Goal: Use online tool/utility

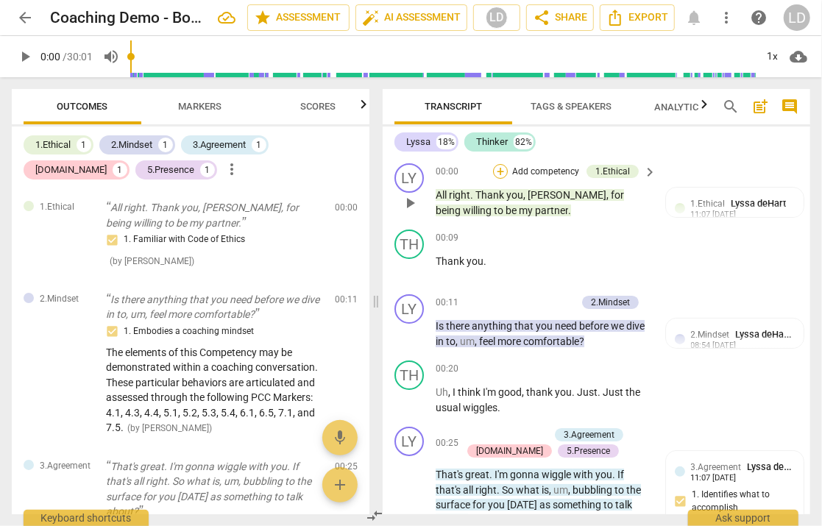
click at [501, 173] on div "+" at bounding box center [500, 171] width 15 height 15
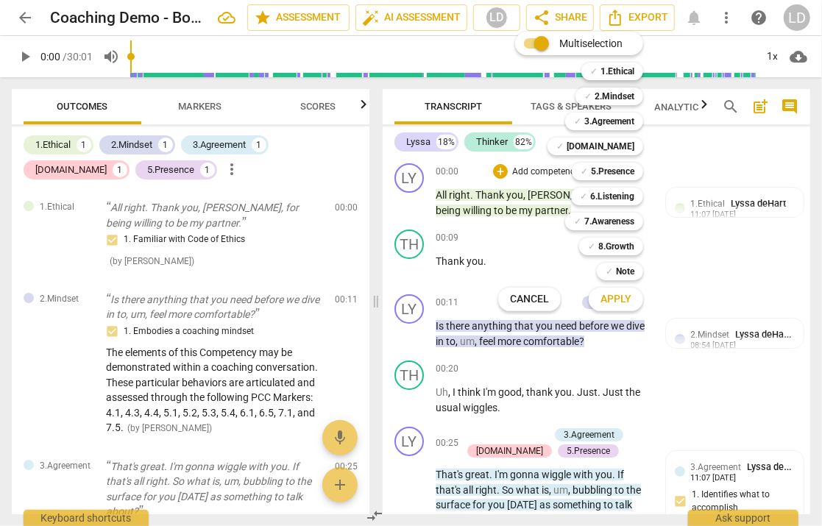
click at [507, 221] on div "Multiselection m ✓ 1.Ethical 1 ✓ 2.Mindset 2 ✓ 3.Agreement 3 ✓ [DOMAIN_NAME] 4 …" at bounding box center [582, 171] width 179 height 287
click at [702, 124] on div at bounding box center [411, 263] width 822 height 526
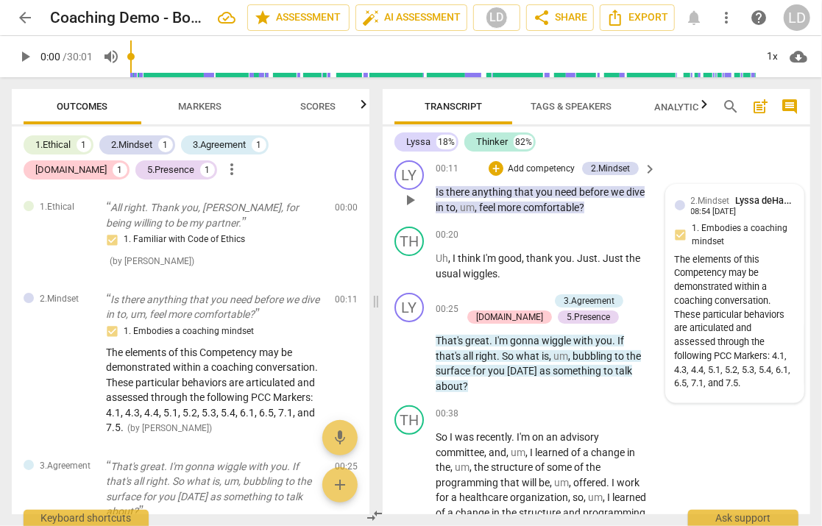
scroll to position [158, 0]
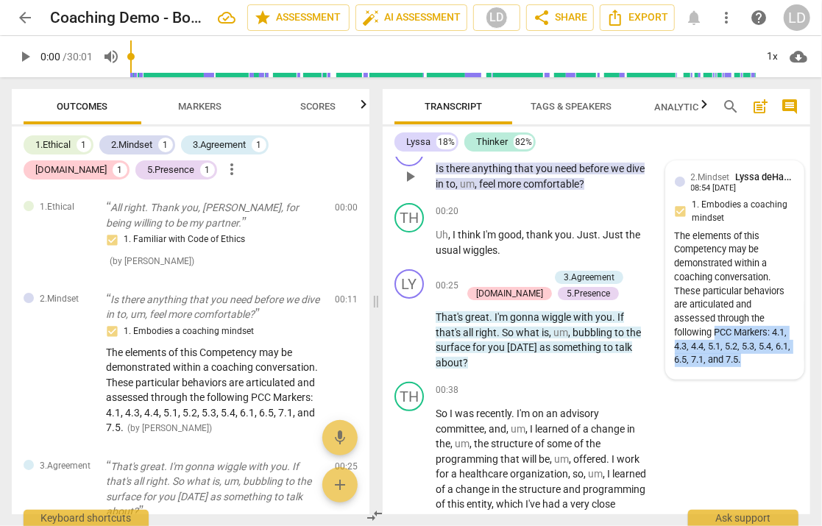
drag, startPoint x: 722, startPoint y: 394, endPoint x: 764, endPoint y: 443, distance: 64.8
click at [764, 368] on div "The elements of this Competency may be demonstrated within a coaching conversat…" at bounding box center [735, 299] width 120 height 138
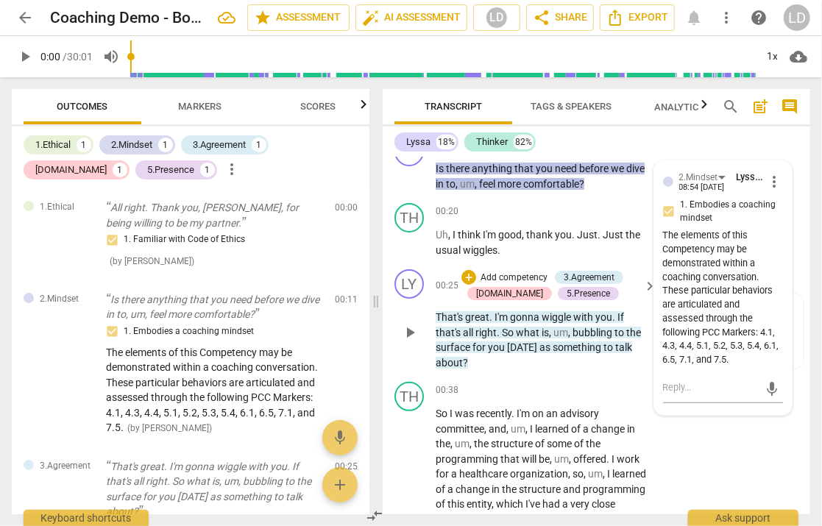
click at [602, 370] on p "That's great . I'm gonna wiggle with you . If that's all right . So what is , u…" at bounding box center [543, 340] width 214 height 60
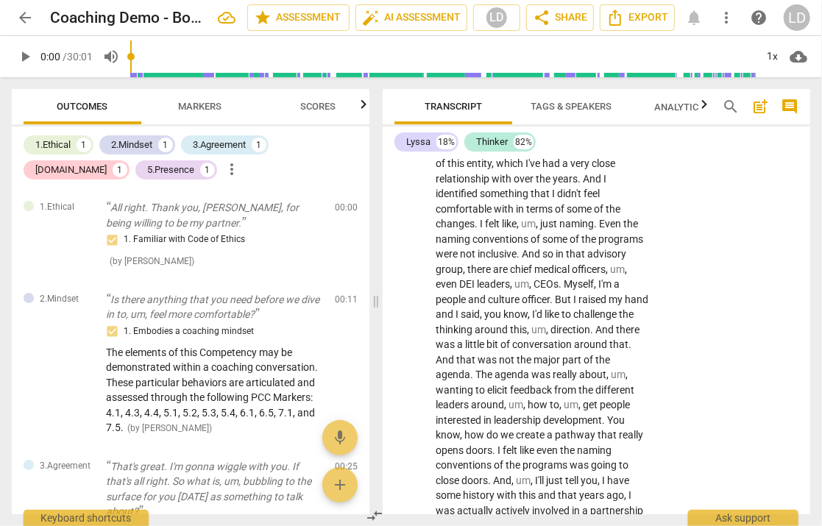
scroll to position [499, 0]
drag, startPoint x: 587, startPoint y: 319, endPoint x: 535, endPoint y: 333, distance: 54.1
click at [535, 333] on p "So I was recently . I'm on an advisory committee , and , um , I learned of a ch…" at bounding box center [543, 374] width 214 height 619
click at [562, 325] on icon "button" at bounding box center [564, 324] width 5 height 6
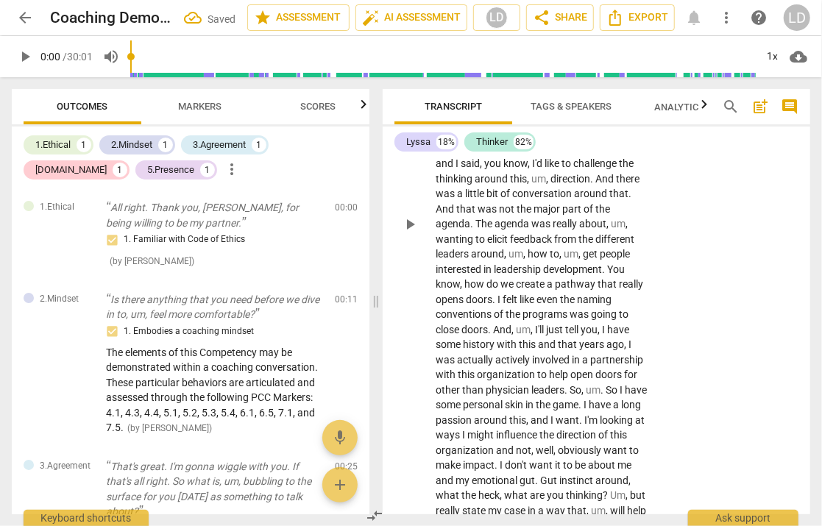
scroll to position [660, 0]
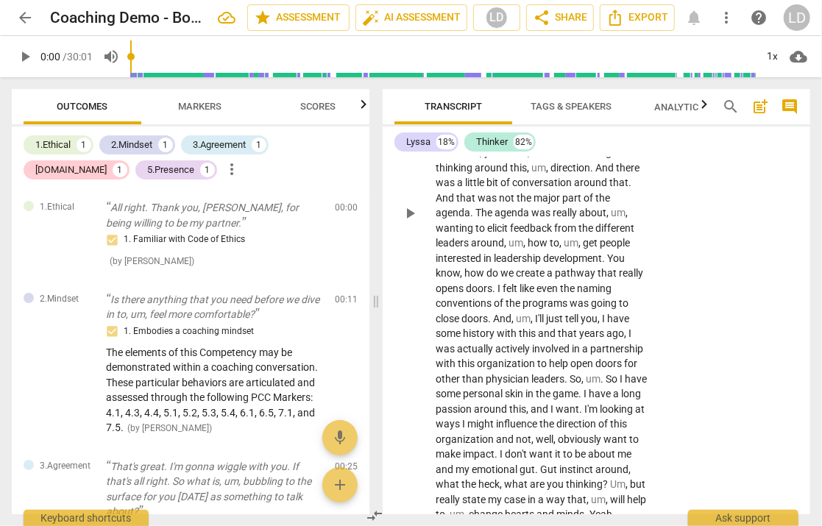
drag, startPoint x: 523, startPoint y: 255, endPoint x: 596, endPoint y: 258, distance: 72.2
click at [596, 258] on p "So I was recently . I'm on an advisory committee , and , um , I learned of a ch…" at bounding box center [543, 213] width 214 height 619
click at [630, 234] on icon "button" at bounding box center [630, 233] width 9 height 10
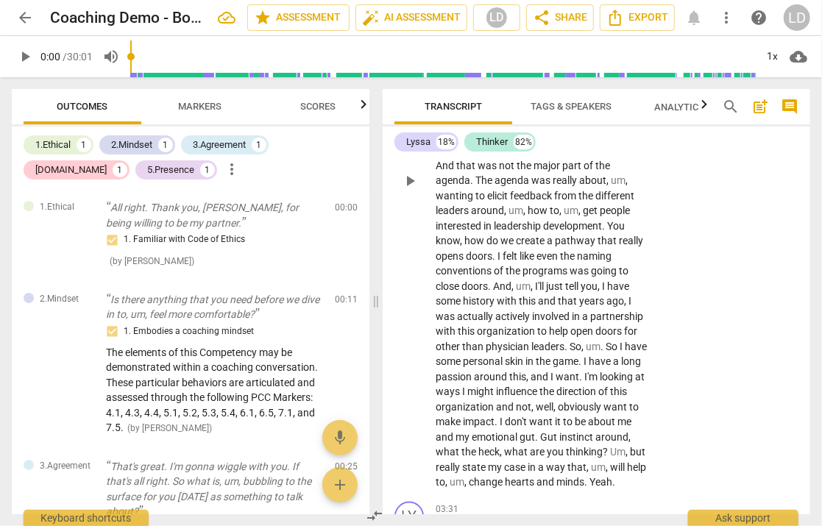
drag, startPoint x: 435, startPoint y: 334, endPoint x: 616, endPoint y: 331, distance: 180.4
click at [616, 331] on p "So I was recently . I'm on an advisory committee , and , um , I learned of a ch…" at bounding box center [543, 180] width 214 height 619
click at [641, 313] on icon "button" at bounding box center [648, 315] width 15 height 18
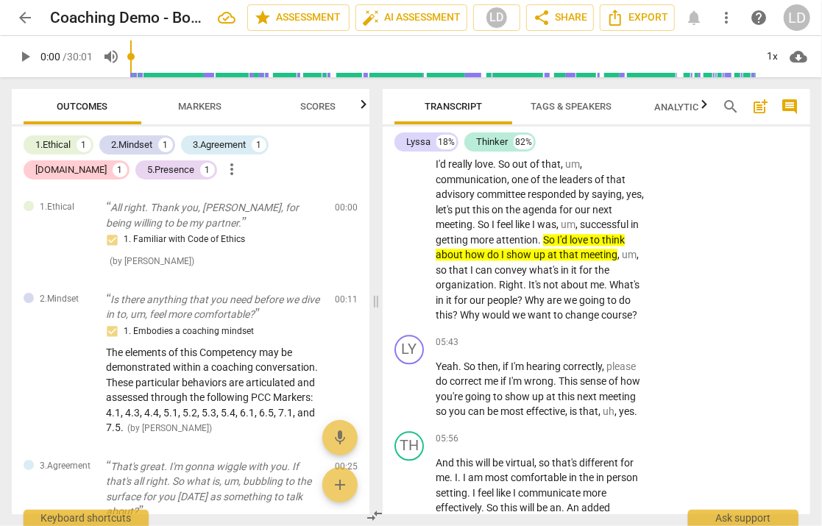
scroll to position [1477, 0]
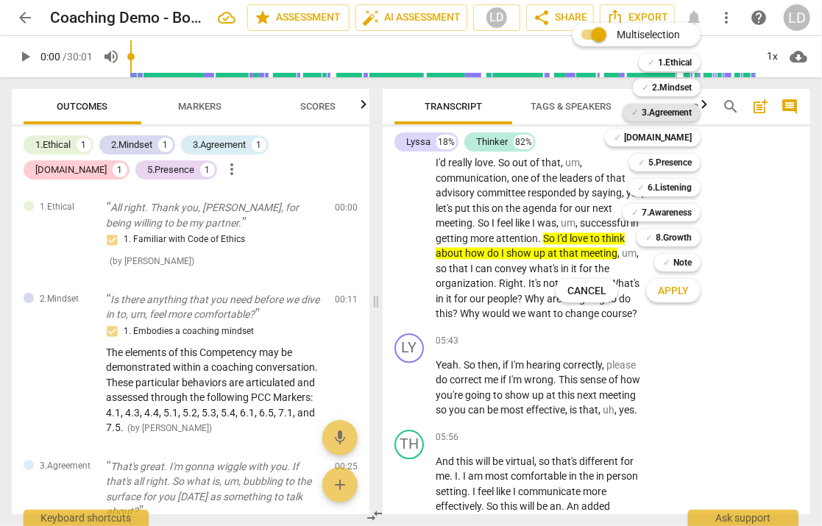
click at [688, 113] on b "3.Agreement" at bounding box center [667, 113] width 50 height 18
click at [692, 134] on b "[DOMAIN_NAME]" at bounding box center [658, 138] width 68 height 18
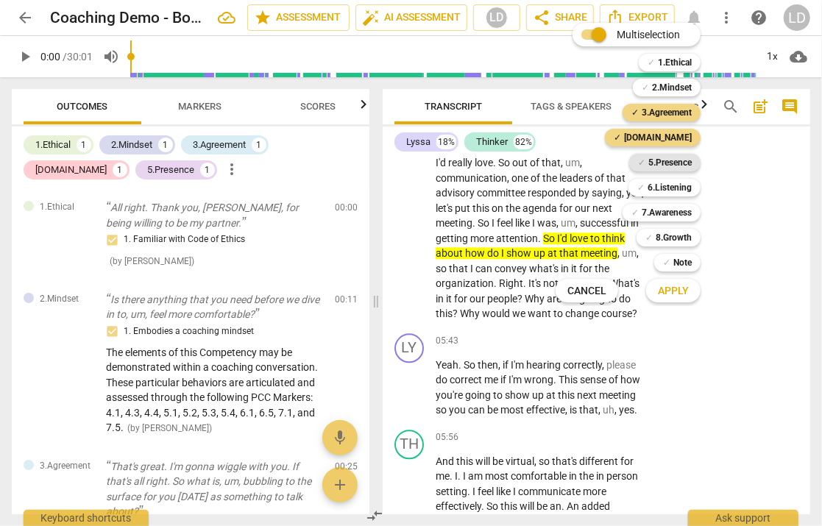
click at [676, 161] on b "5.Presence" at bounding box center [670, 163] width 43 height 18
click at [673, 187] on b "6.Listening" at bounding box center [670, 188] width 44 height 18
click at [674, 210] on b "7.Awareness" at bounding box center [667, 213] width 50 height 18
click at [681, 295] on span "Apply" at bounding box center [673, 291] width 31 height 15
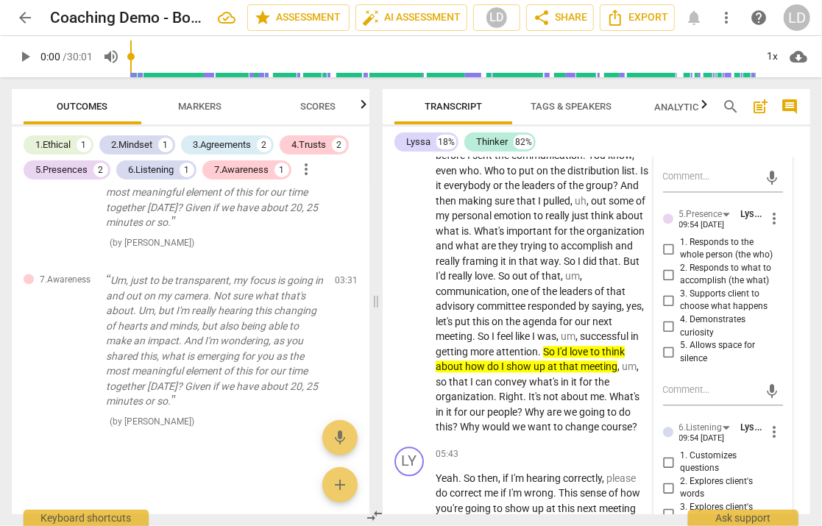
scroll to position [1394, 0]
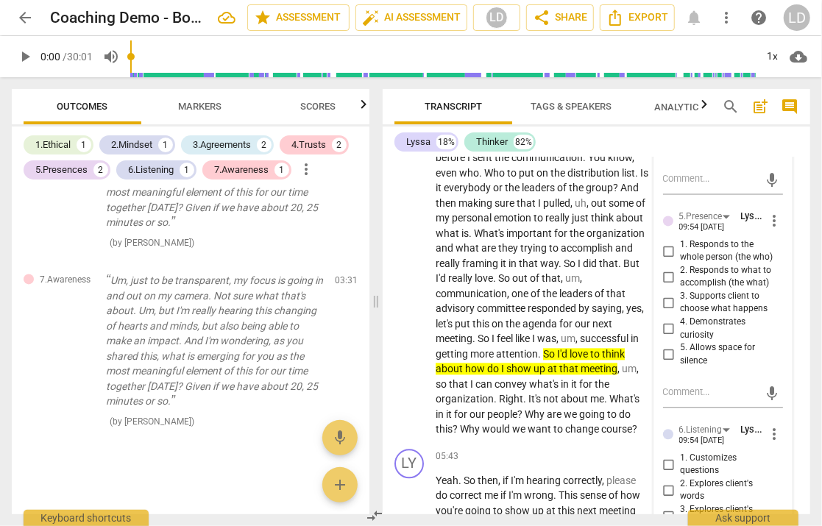
checkbox input "true"
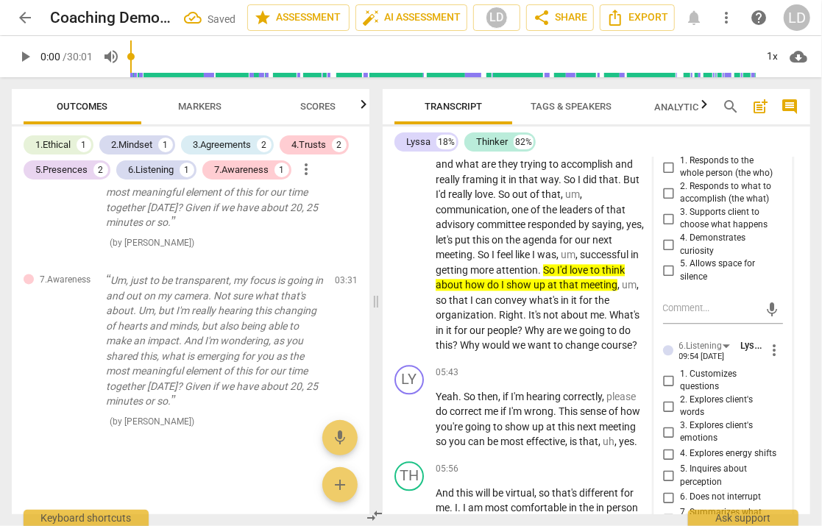
scroll to position [1501, 0]
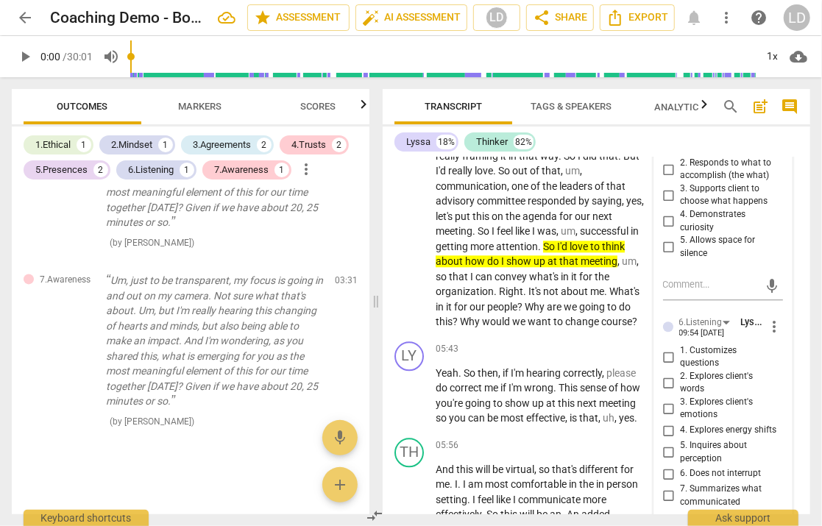
checkbox input "true"
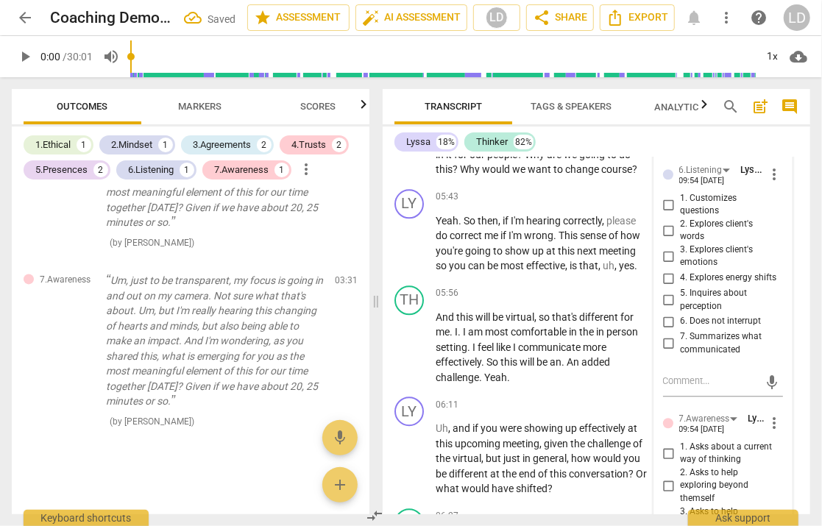
scroll to position [1930, 0]
checkbox input "true"
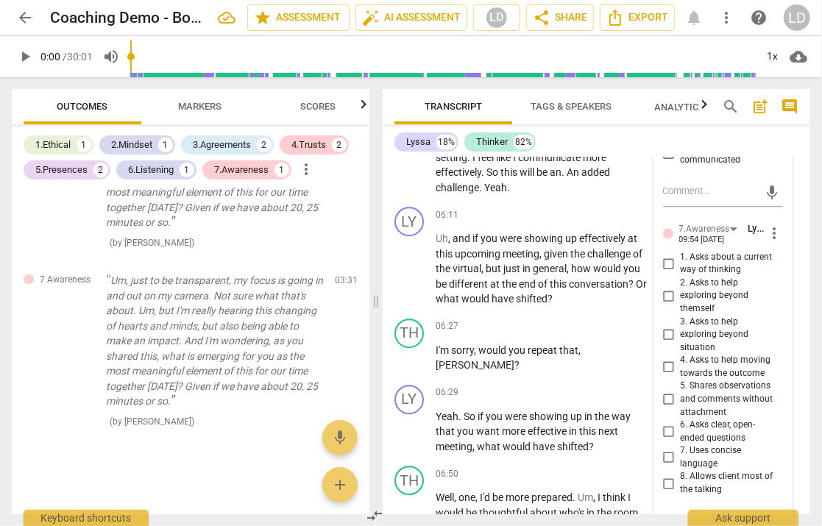
scroll to position [1885, 0]
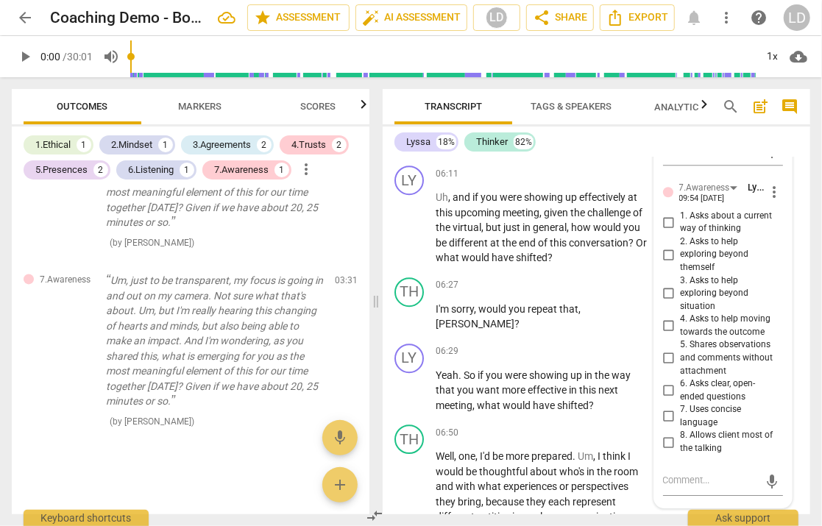
checkbox input "true"
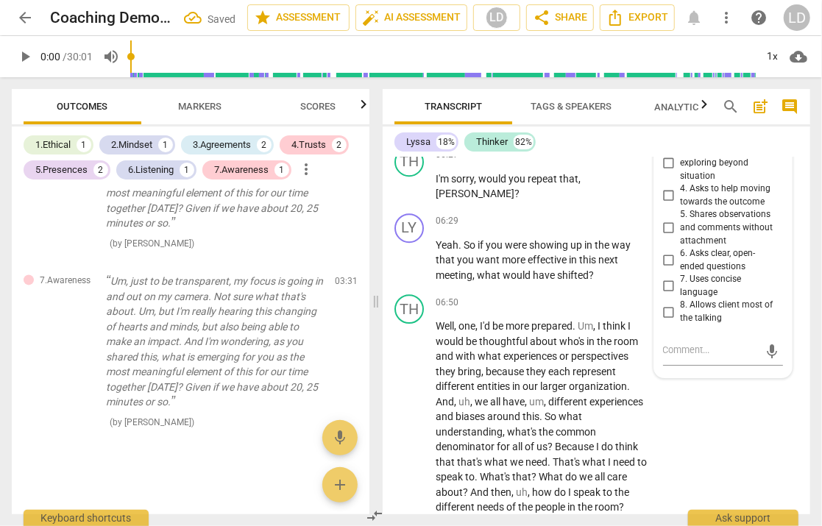
scroll to position [2028, 0]
checkbox input "true"
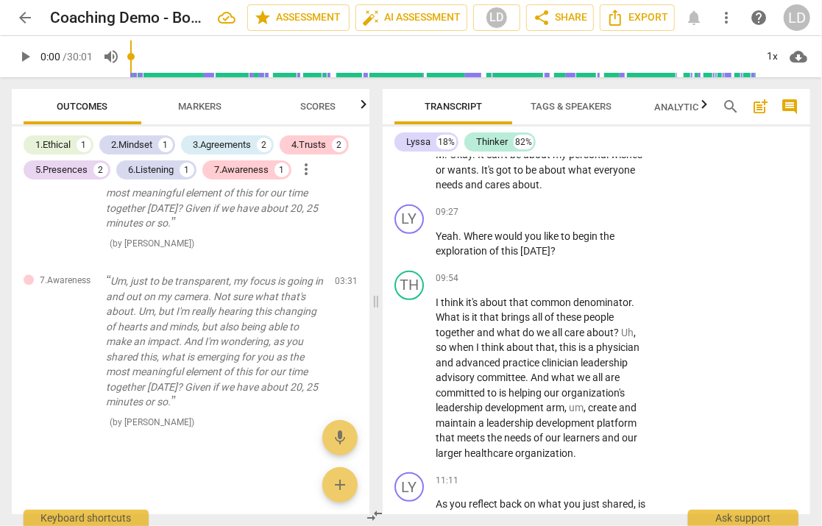
scroll to position [2761, 0]
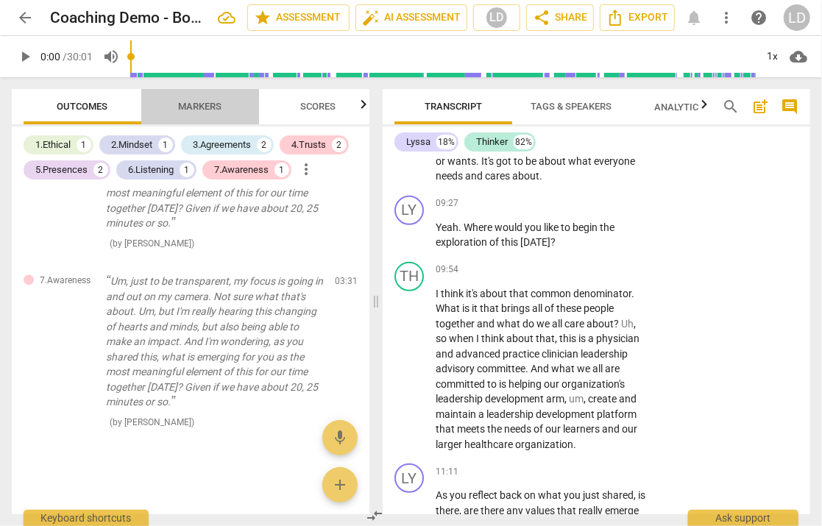
click at [197, 112] on span "Markers" at bounding box center [200, 106] width 43 height 11
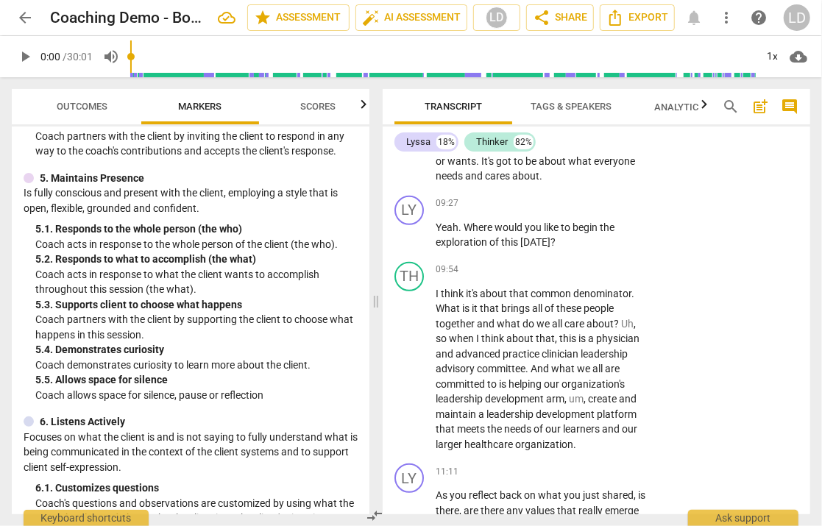
scroll to position [797, 0]
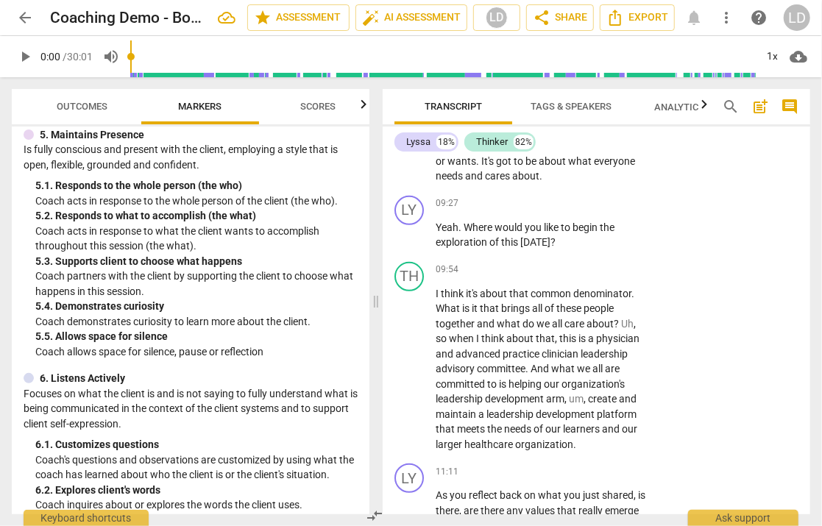
click at [304, 107] on span "Scores" at bounding box center [317, 106] width 35 height 11
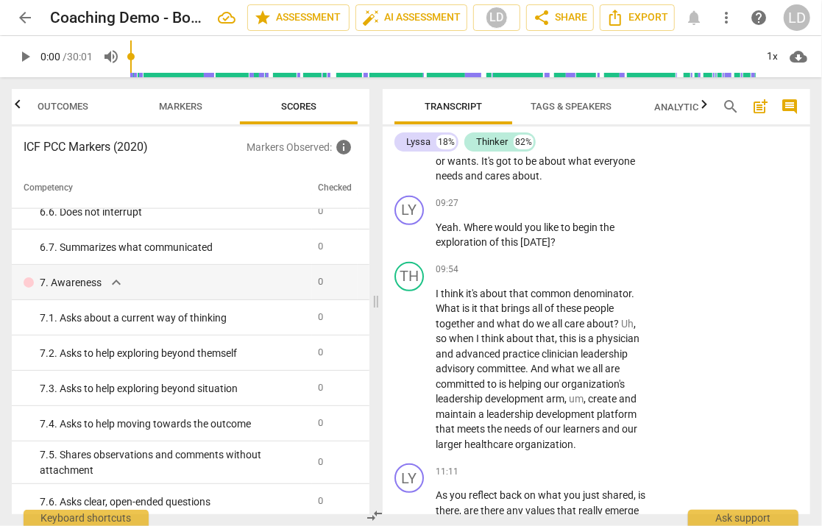
scroll to position [934, 0]
